Goal: Transaction & Acquisition: Book appointment/travel/reservation

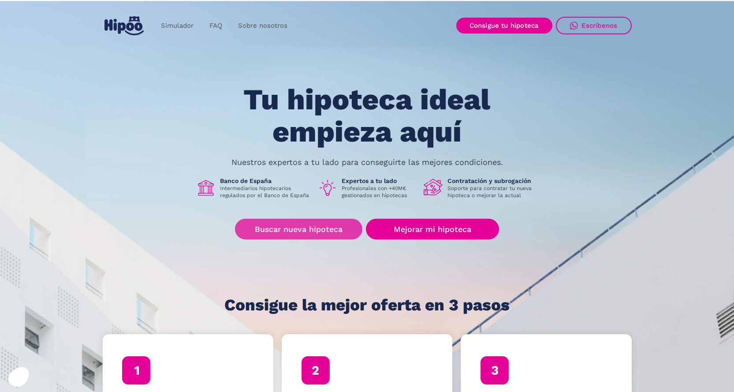
click at [305, 232] on link "Buscar nueva hipoteca" at bounding box center [298, 229] width 127 height 21
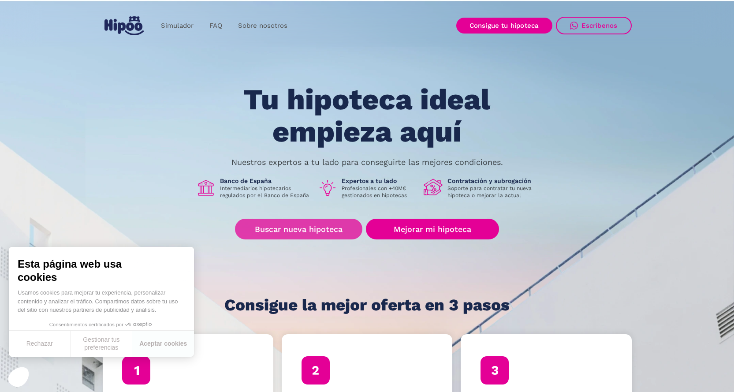
click at [302, 230] on link "Buscar nueva hipoteca" at bounding box center [298, 229] width 127 height 21
click at [302, 227] on link "Buscar nueva hipoteca" at bounding box center [298, 229] width 127 height 21
